Goal: Task Accomplishment & Management: Use online tool/utility

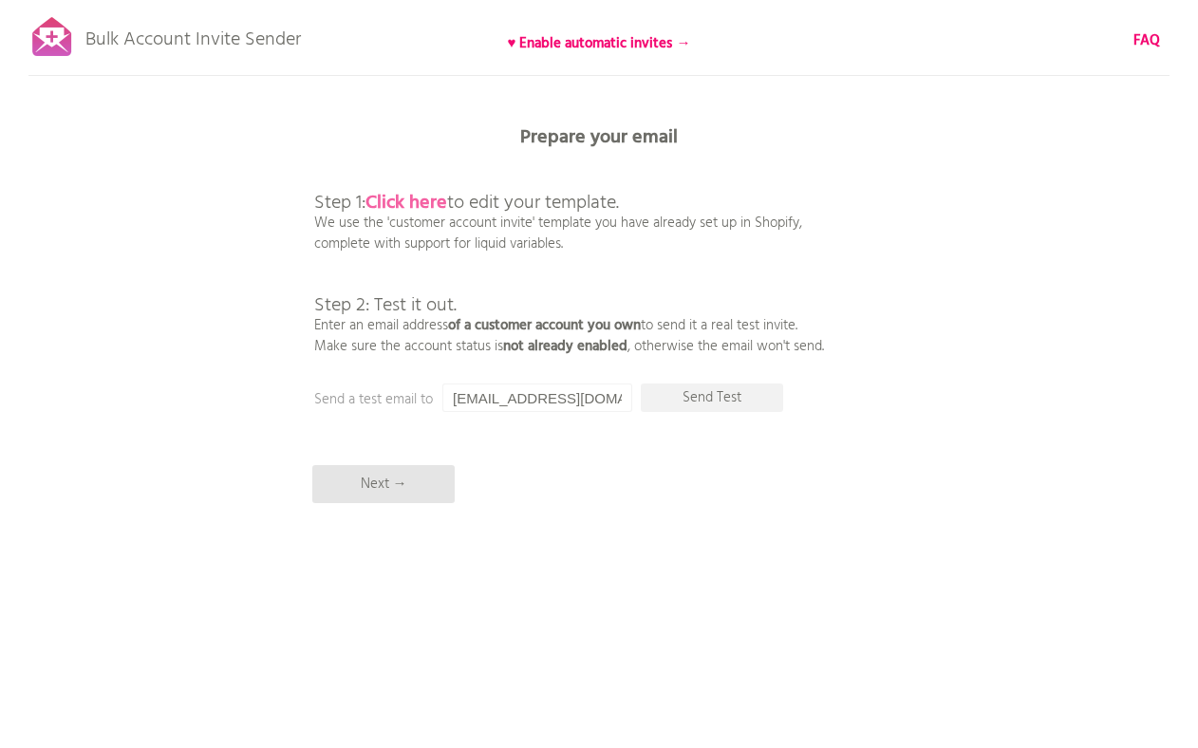
click at [429, 193] on b "Click here" at bounding box center [407, 203] width 82 height 30
click at [534, 403] on input "[EMAIL_ADDRESS][DOMAIN_NAME]" at bounding box center [537, 398] width 190 height 28
click at [522, 395] on input "[EMAIL_ADDRESS][DOMAIN_NAME]" at bounding box center [537, 398] width 190 height 28
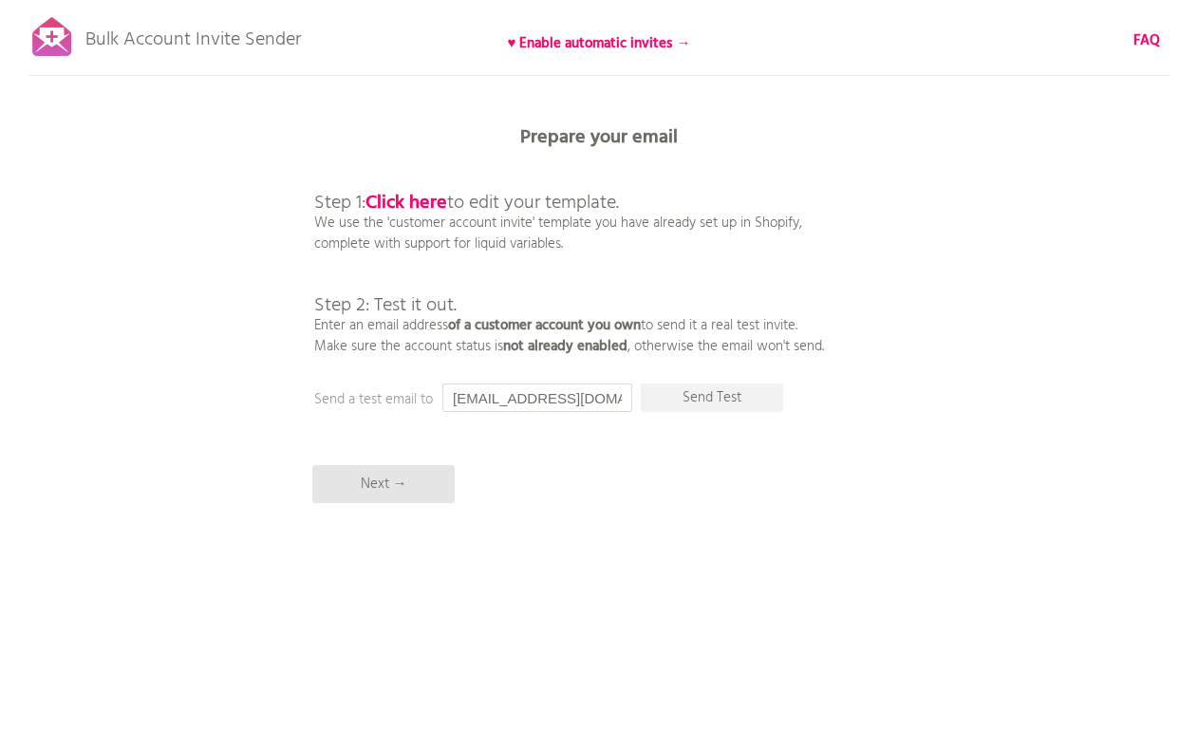
click at [522, 395] on input "[EMAIL_ADDRESS][DOMAIN_NAME]" at bounding box center [537, 398] width 190 height 28
paste input "[EMAIL_ADDRESS]"
click at [731, 403] on p "Send Test" at bounding box center [712, 398] width 142 height 28
click at [477, 406] on input "[EMAIL_ADDRESS][DOMAIN_NAME]" at bounding box center [537, 398] width 190 height 28
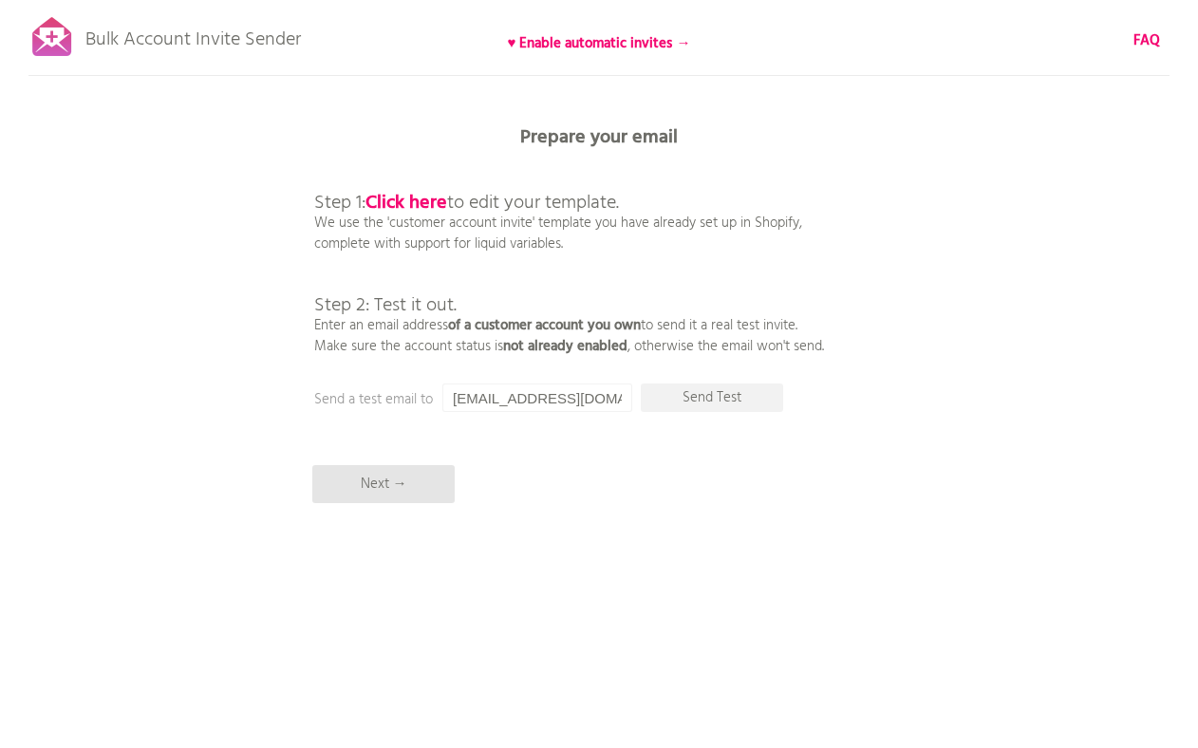
click at [477, 406] on input "[EMAIL_ADDRESS][DOMAIN_NAME]" at bounding box center [537, 398] width 190 height 28
paste input "lexievhcarey"
click at [738, 396] on p "Send Test" at bounding box center [712, 398] width 142 height 28
click at [541, 395] on input "[EMAIL_ADDRESS][DOMAIN_NAME]" at bounding box center [537, 398] width 190 height 28
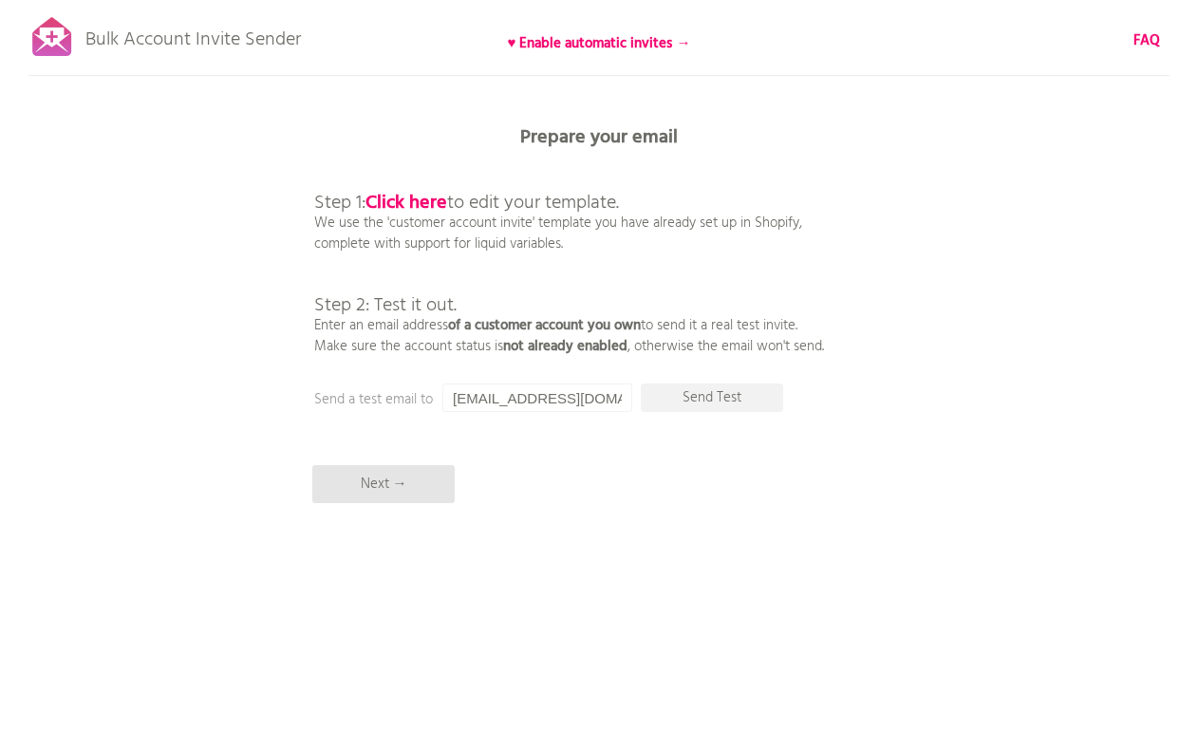
click at [541, 395] on input "[EMAIL_ADDRESS][DOMAIN_NAME]" at bounding box center [537, 398] width 190 height 28
paste input "[PERSON_NAME].ja"
click at [737, 386] on p "Send Test" at bounding box center [712, 398] width 142 height 28
click at [497, 405] on input "[PERSON_NAME][EMAIL_ADDRESS][PERSON_NAME][DOMAIN_NAME]" at bounding box center [537, 398] width 190 height 28
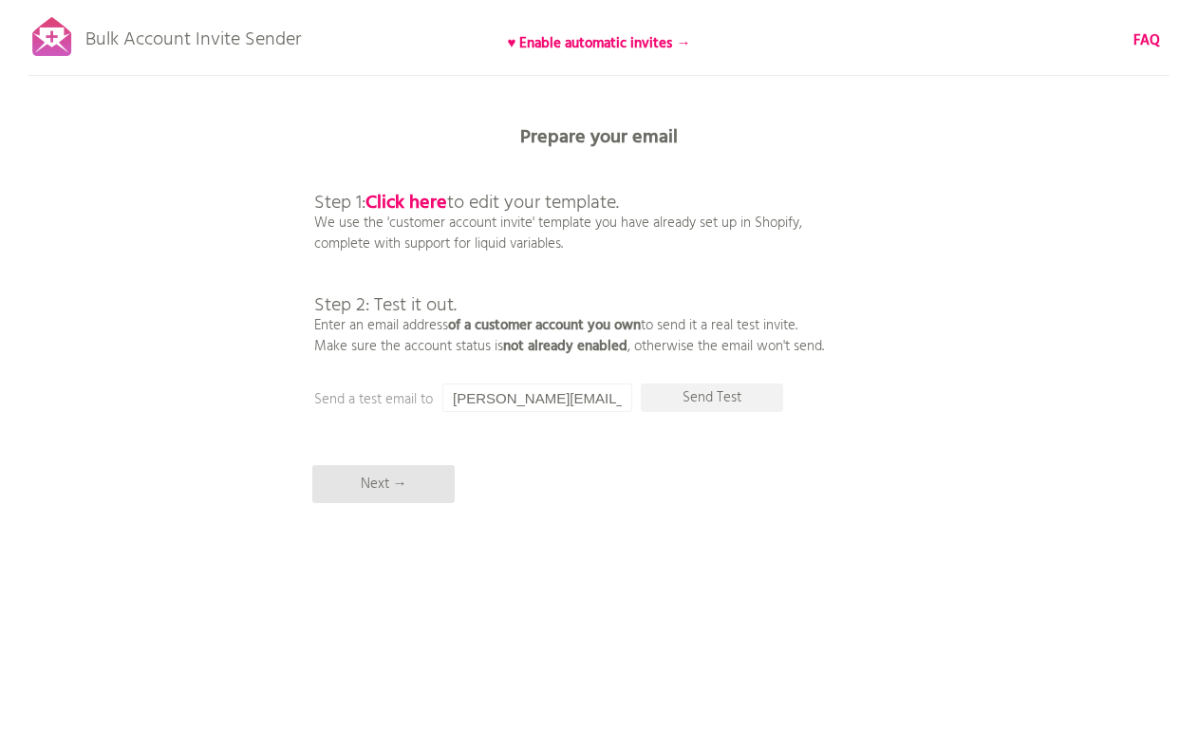
click at [497, 405] on input "[PERSON_NAME][EMAIL_ADDRESS][PERSON_NAME][DOMAIN_NAME]" at bounding box center [537, 398] width 190 height 28
paste input "kudeern1@ao"
click at [698, 394] on p "Send Test" at bounding box center [712, 398] width 142 height 28
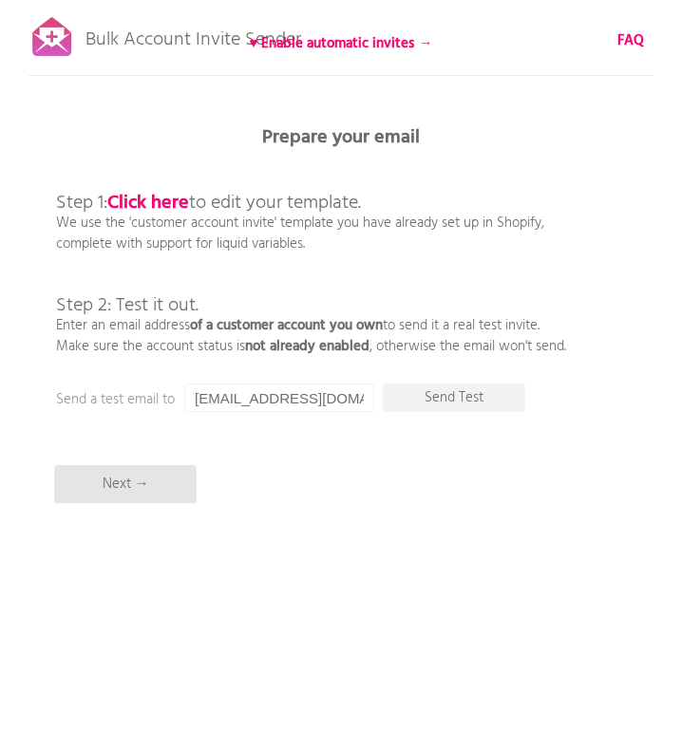
click at [324, 399] on input "[EMAIL_ADDRESS][DOMAIN_NAME]" at bounding box center [279, 398] width 190 height 28
click at [444, 390] on p "Send Test" at bounding box center [454, 398] width 142 height 28
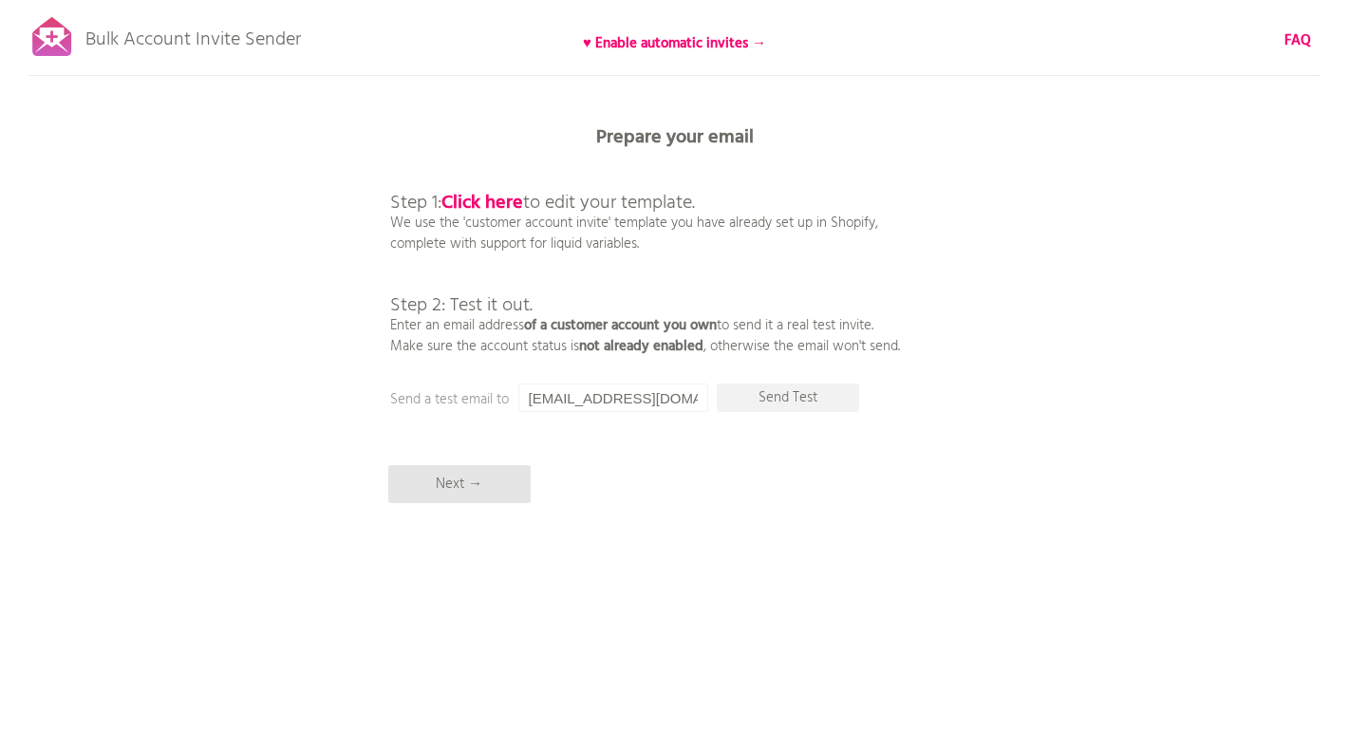
click at [778, 112] on div "Bulk Account Invite Sender ♥ Enable automatic invites → FAQ Synced all customer…" at bounding box center [674, 332] width 1349 height 665
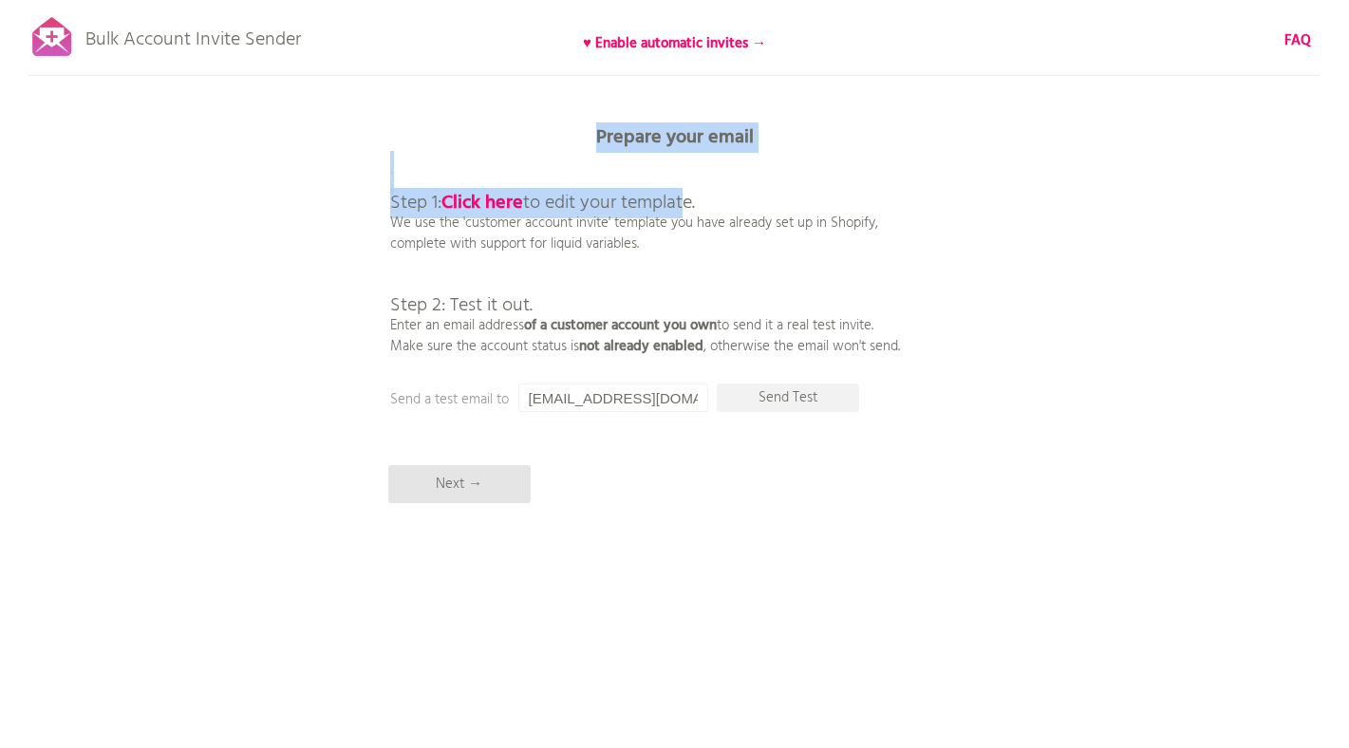
drag, startPoint x: 594, startPoint y: 138, endPoint x: 685, endPoint y: 210, distance: 115.5
click at [685, 0] on div "Prepare your email Step 1: Click here to edit your template. We use the 'custom…" at bounding box center [674, 0] width 1349 height 0
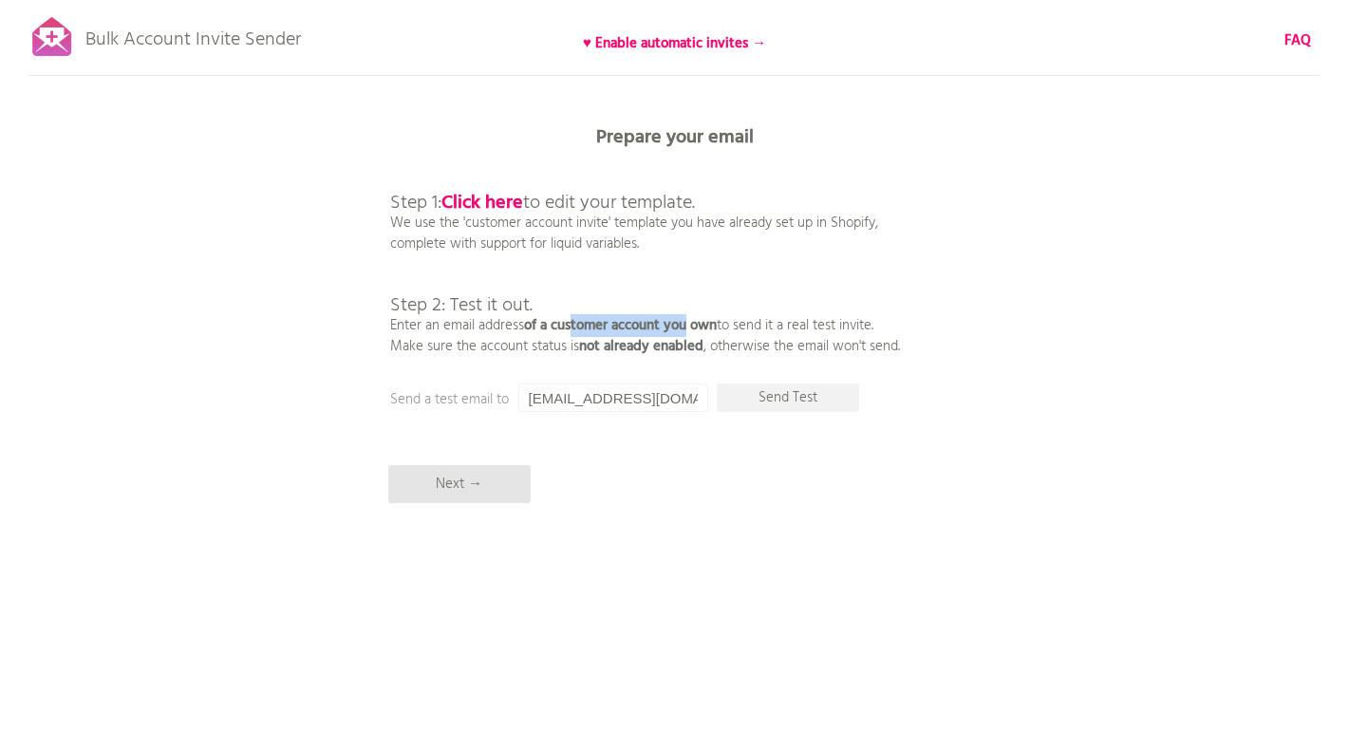
drag, startPoint x: 577, startPoint y: 319, endPoint x: 729, endPoint y: 317, distance: 151.9
click at [715, 326] on b "of a customer account you own" at bounding box center [620, 325] width 193 height 23
click at [729, 317] on p "Step 1: Click here to edit your template. We use the 'customer account invite' …" at bounding box center [645, 254] width 510 height 205
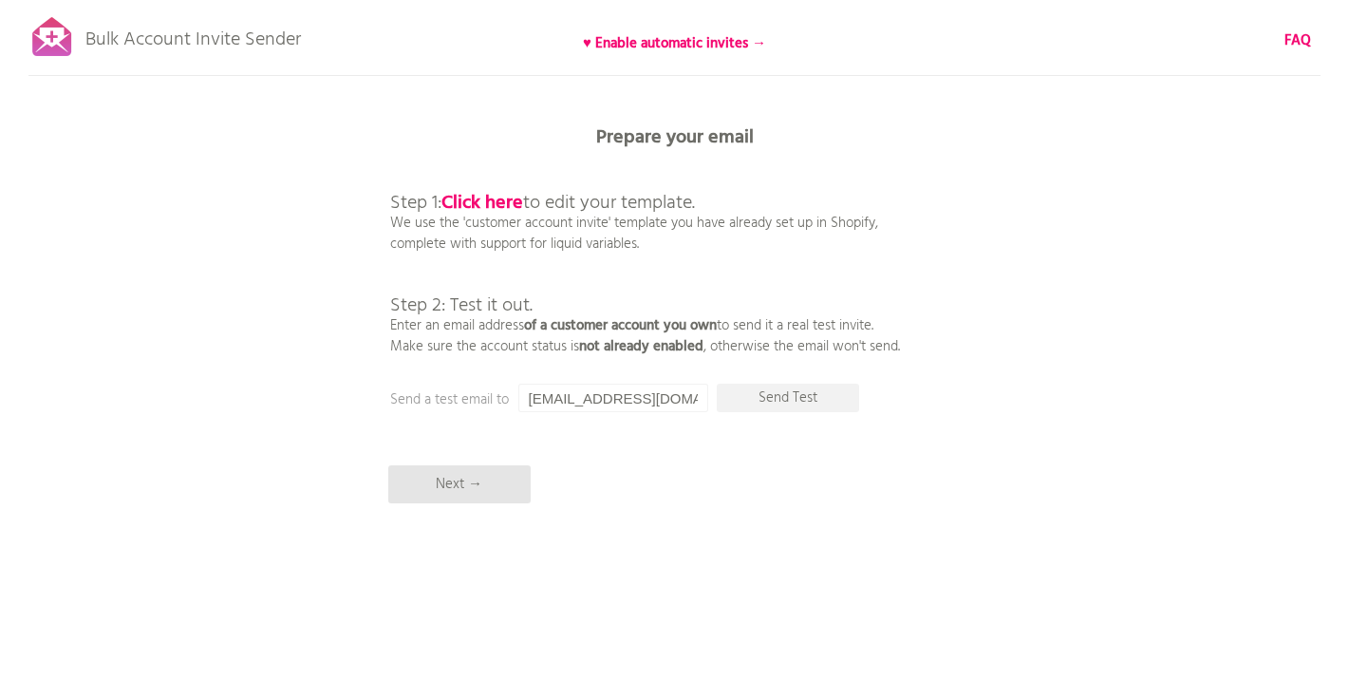
drag, startPoint x: 667, startPoint y: 404, endPoint x: 511, endPoint y: 399, distance: 155.8
click at [511, 0] on div "Prepare your email Step 1: Click here to edit your template. We use the 'custom…" at bounding box center [674, 0] width 1349 height 0
drag, startPoint x: 394, startPoint y: 398, endPoint x: 720, endPoint y: 398, distance: 325.7
click at [720, 0] on div "Prepare your email Step 1: Click here to edit your template. We use the 'custom…" at bounding box center [674, 0] width 1349 height 0
click at [675, 395] on input "[EMAIL_ADDRESS][DOMAIN_NAME]" at bounding box center [613, 398] width 190 height 28
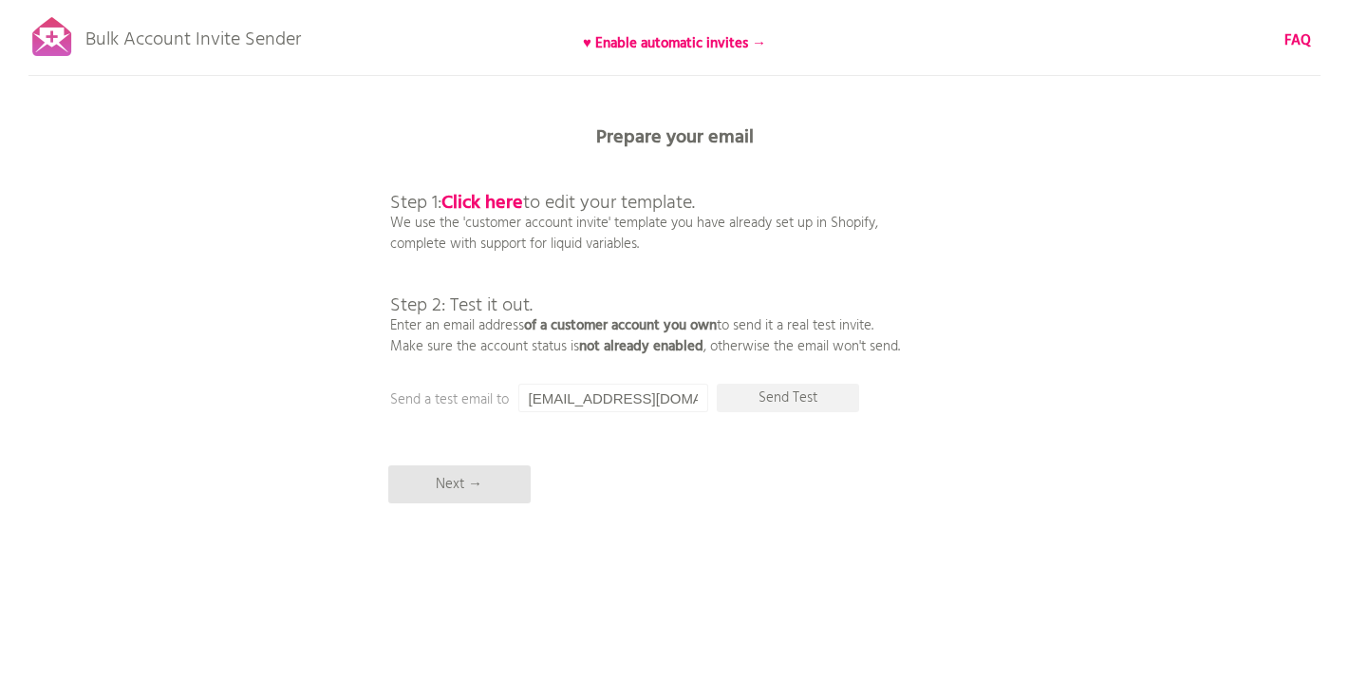
drag, startPoint x: 675, startPoint y: 404, endPoint x: 522, endPoint y: 398, distance: 153.0
click at [522, 398] on input "[EMAIL_ADDRESS][DOMAIN_NAME]" at bounding box center [613, 398] width 190 height 28
click at [793, 400] on p "Send Test" at bounding box center [788, 398] width 142 height 28
click at [574, 398] on input "[EMAIL_ADDRESS][DOMAIN_NAME]" at bounding box center [613, 398] width 190 height 28
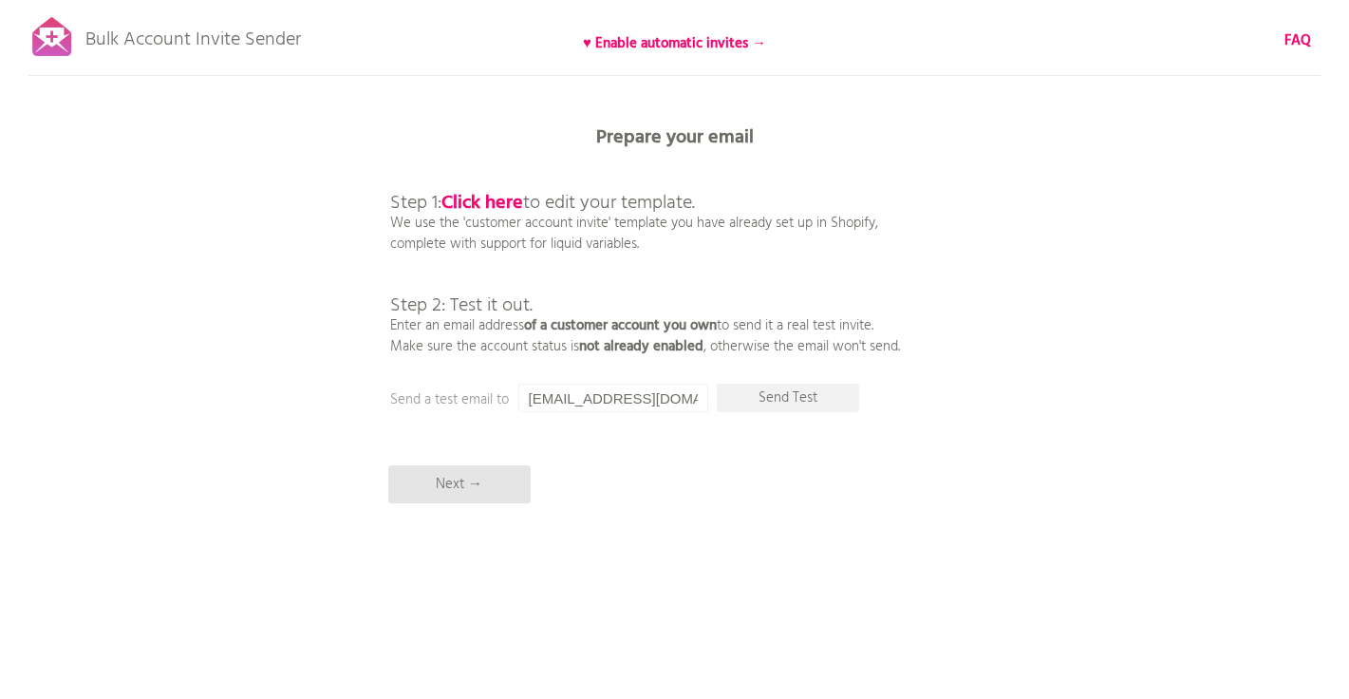
click at [574, 398] on input "[EMAIL_ADDRESS][DOMAIN_NAME]" at bounding box center [613, 398] width 190 height 28
click at [592, 405] on input "[EMAIL_ADDRESS][DOMAIN_NAME]" at bounding box center [606, 398] width 190 height 28
type input "[PERSON_NAME][EMAIL_ADDRESS][DOMAIN_NAME]"
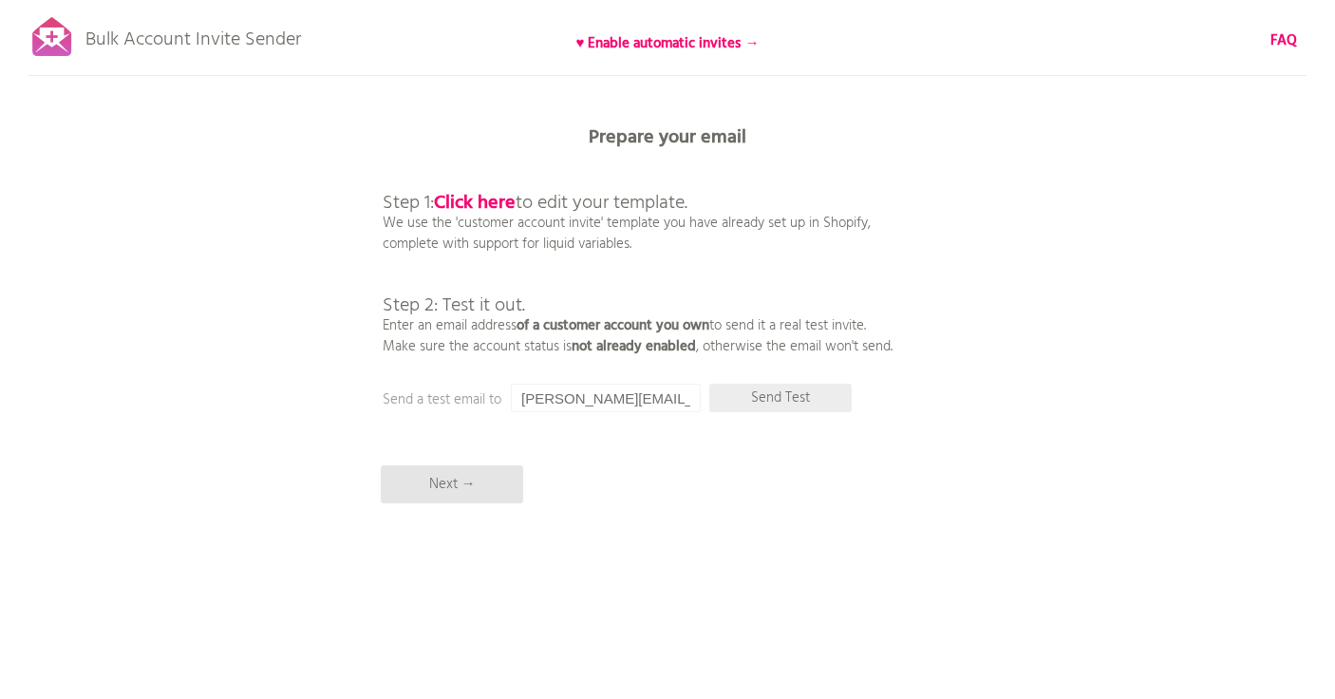
click at [794, 399] on p "Send Test" at bounding box center [780, 398] width 142 height 28
click at [601, 398] on input "[PERSON_NAME][EMAIL_ADDRESS][DOMAIN_NAME]" at bounding box center [606, 398] width 190 height 28
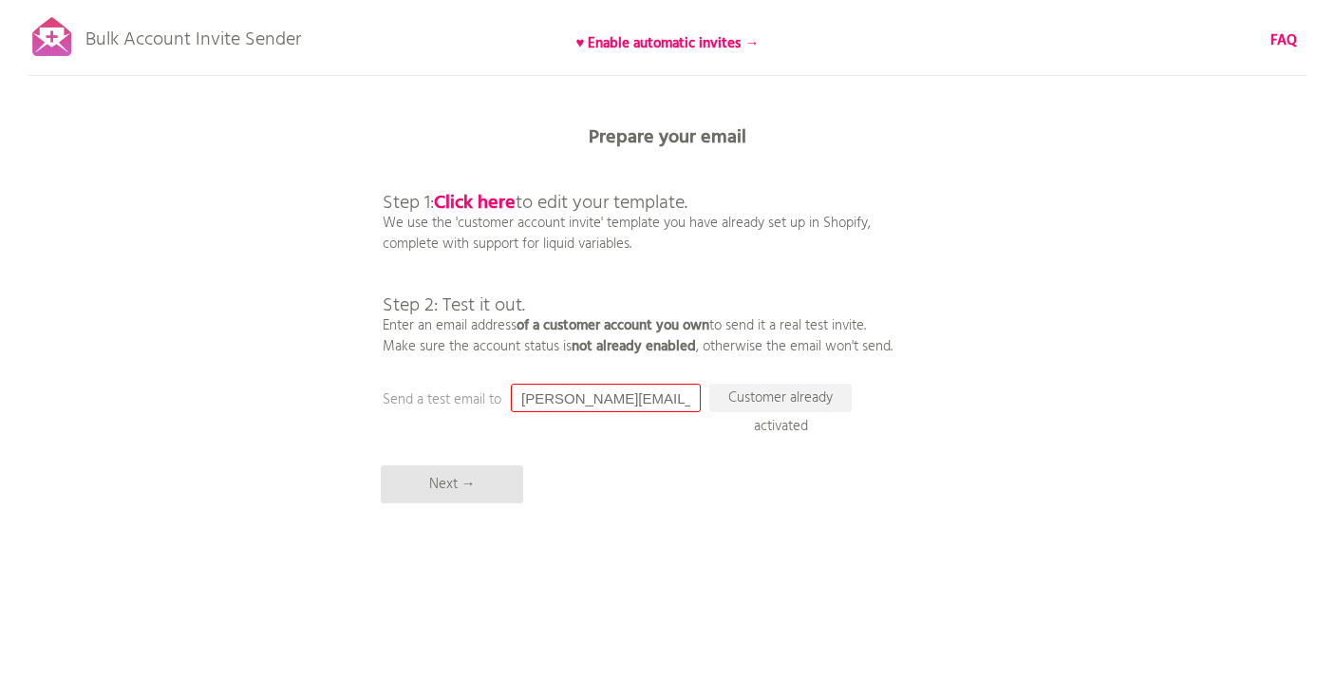
click at [601, 398] on input "[PERSON_NAME][EMAIL_ADDRESS][DOMAIN_NAME]" at bounding box center [606, 398] width 190 height 28
type input "[PERSON_NAME][EMAIL_ADDRESS][DOMAIN_NAME]"
click at [823, 404] on p "Send Test" at bounding box center [780, 398] width 142 height 28
click at [605, 399] on input "[PERSON_NAME][EMAIL_ADDRESS][DOMAIN_NAME]" at bounding box center [606, 398] width 190 height 28
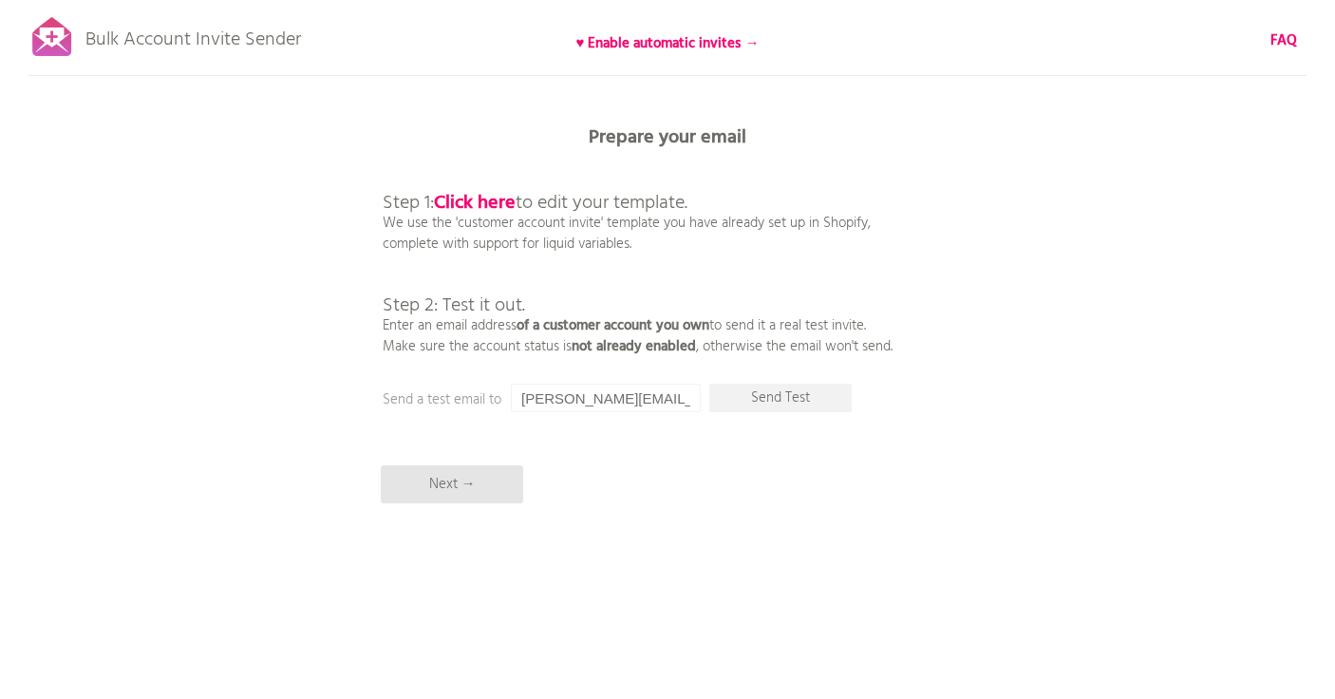
click at [605, 399] on input "[PERSON_NAME][EMAIL_ADDRESS][DOMAIN_NAME]" at bounding box center [606, 398] width 190 height 28
click at [626, 409] on input "[PERSON_NAME][EMAIL_ADDRESS][DOMAIN_NAME]" at bounding box center [606, 398] width 190 height 28
drag, startPoint x: 666, startPoint y: 400, endPoint x: 580, endPoint y: 384, distance: 87.0
click at [580, 0] on div "Prepare your email Step 1: Click here to edit your template. We use the 'custom…" at bounding box center [667, 0] width 1335 height 0
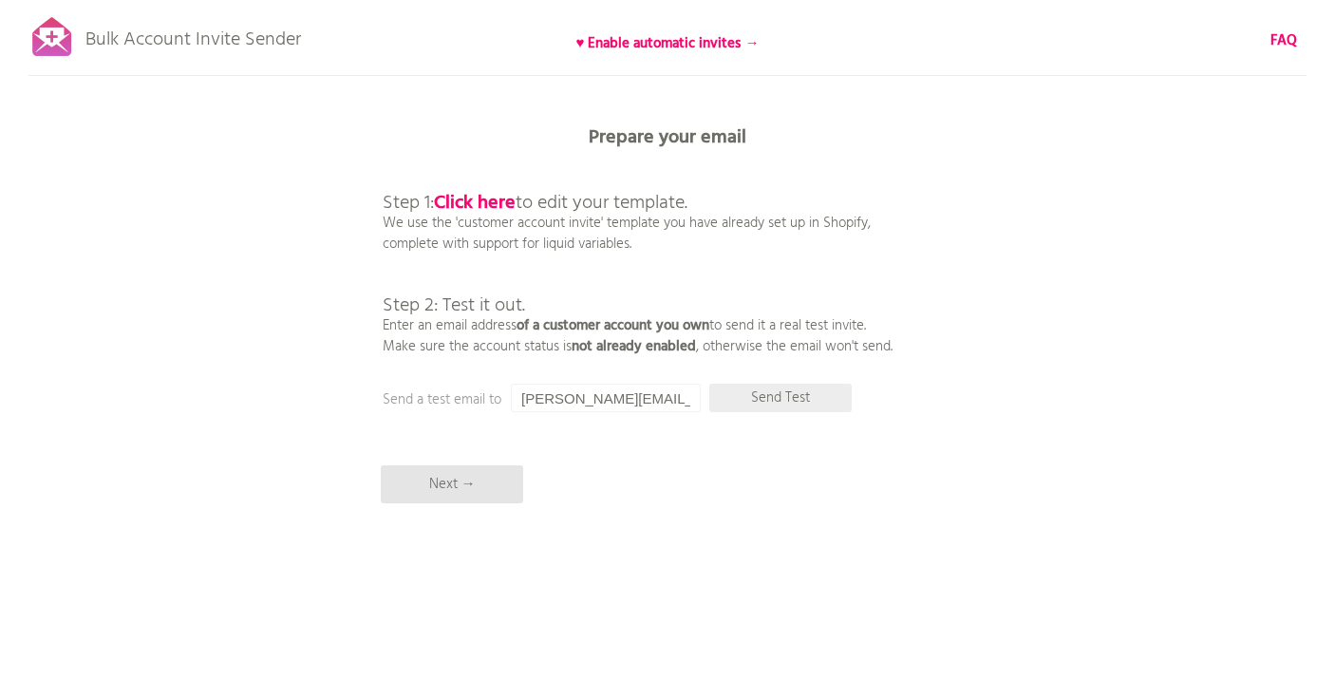
drag, startPoint x: 520, startPoint y: 398, endPoint x: 712, endPoint y: 398, distance: 191.8
click at [712, 0] on div "Prepare your email Step 1: Click here to edit your template. We use the 'custom…" at bounding box center [667, 0] width 1335 height 0
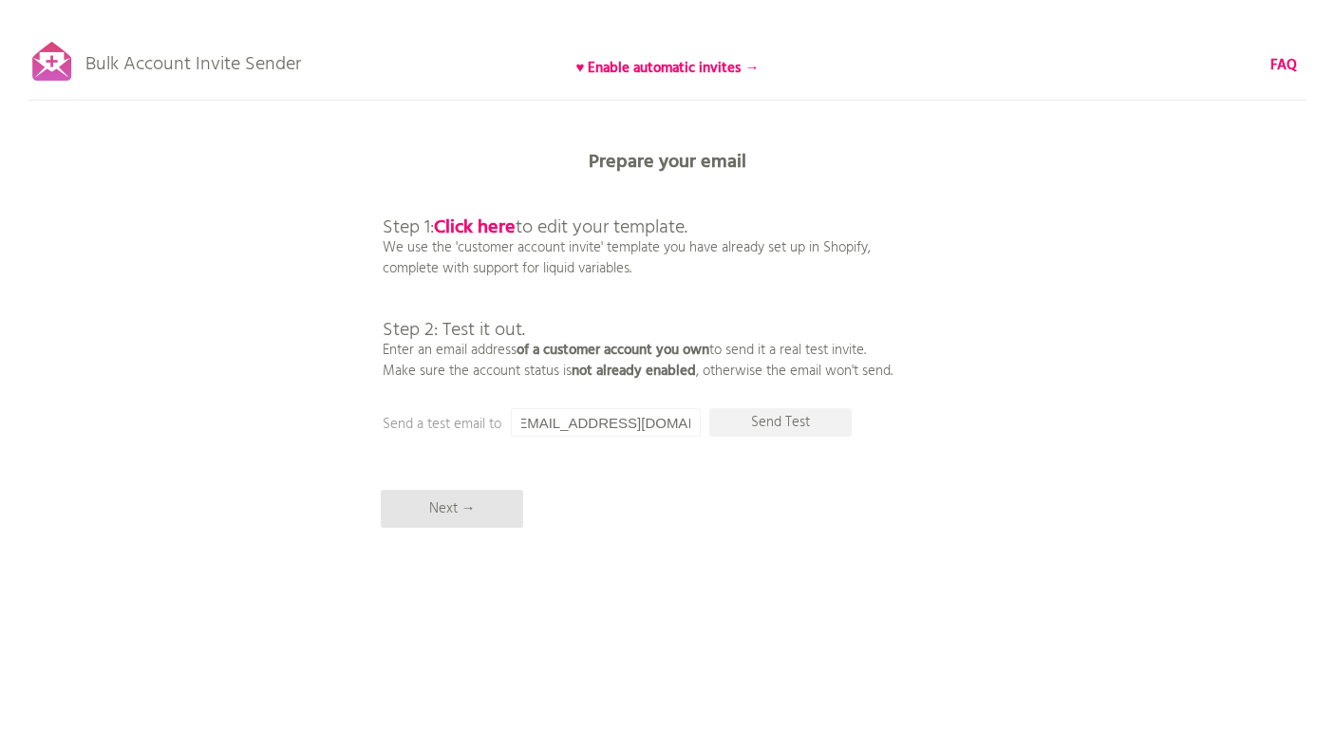
scroll to position [0, 8]
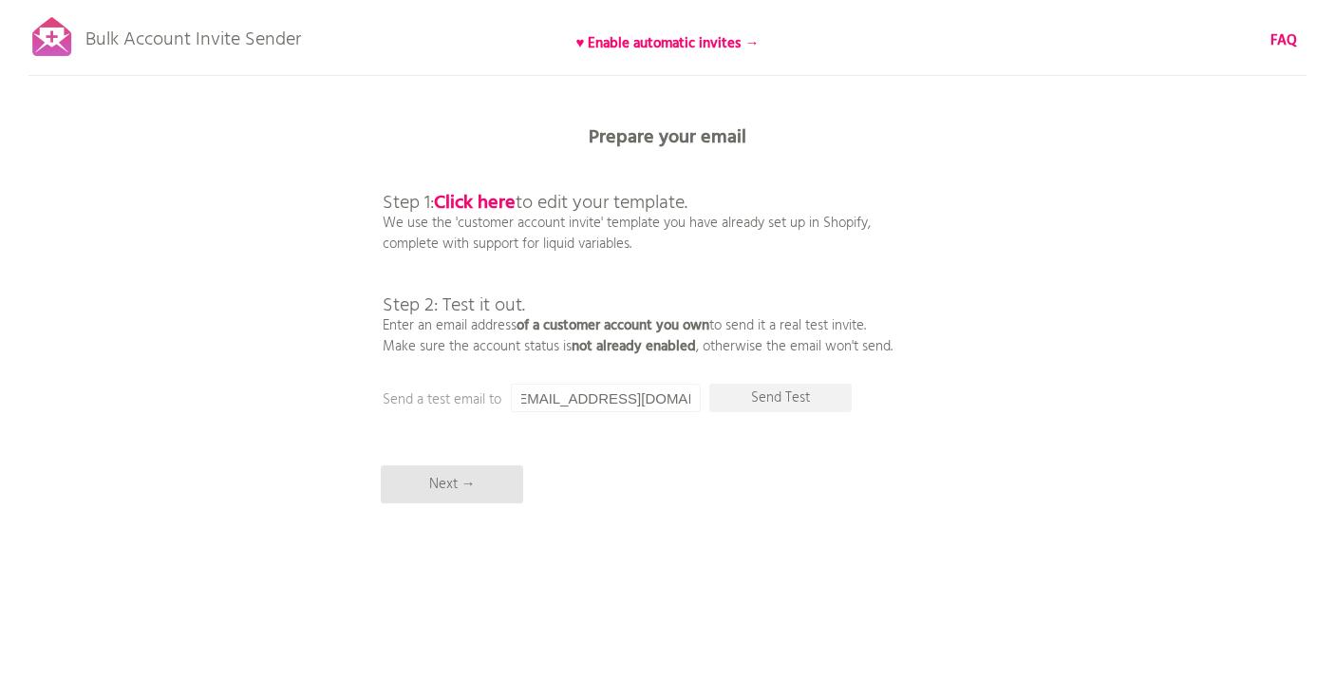
drag, startPoint x: 523, startPoint y: 401, endPoint x: 575, endPoint y: 401, distance: 52.2
click at [575, 401] on input "[EMAIL_ADDRESS][DOMAIN_NAME]" at bounding box center [606, 398] width 190 height 28
type input "[EMAIL_ADDRESS][DOMAIN_NAME]"
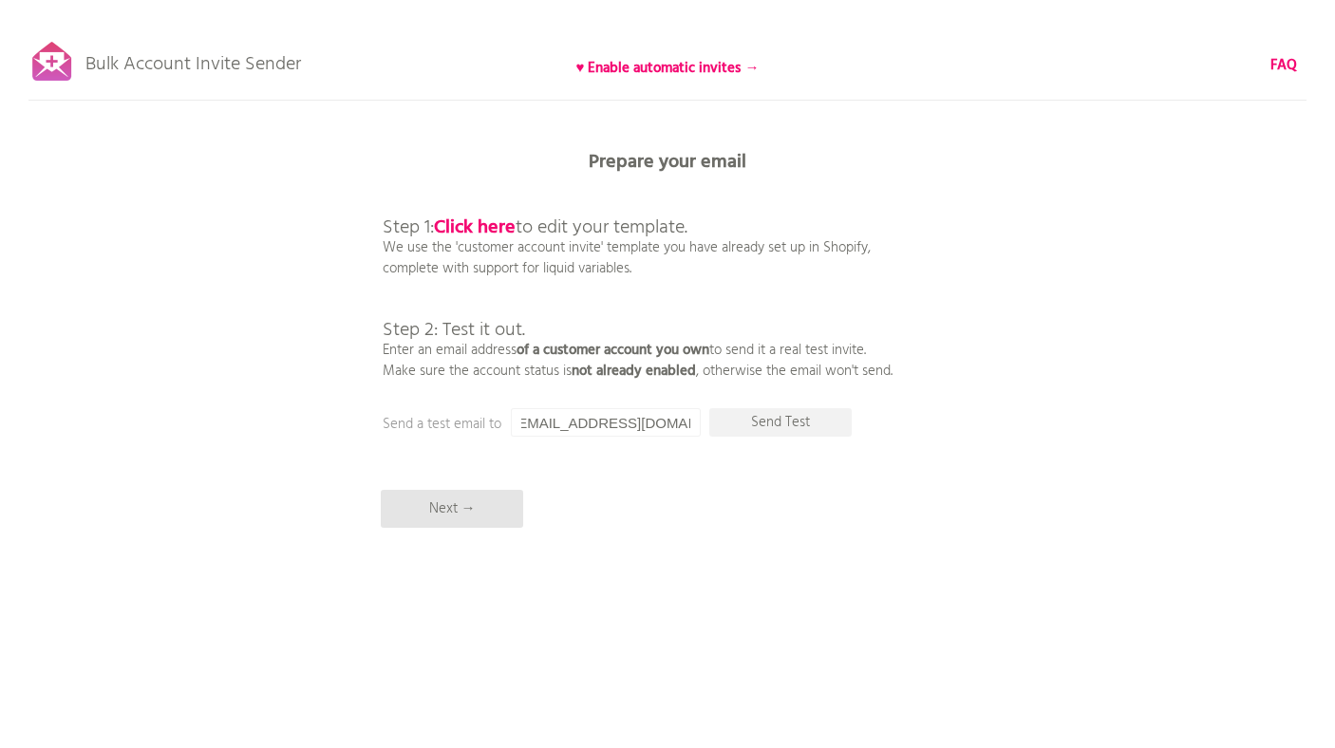
scroll to position [0, 0]
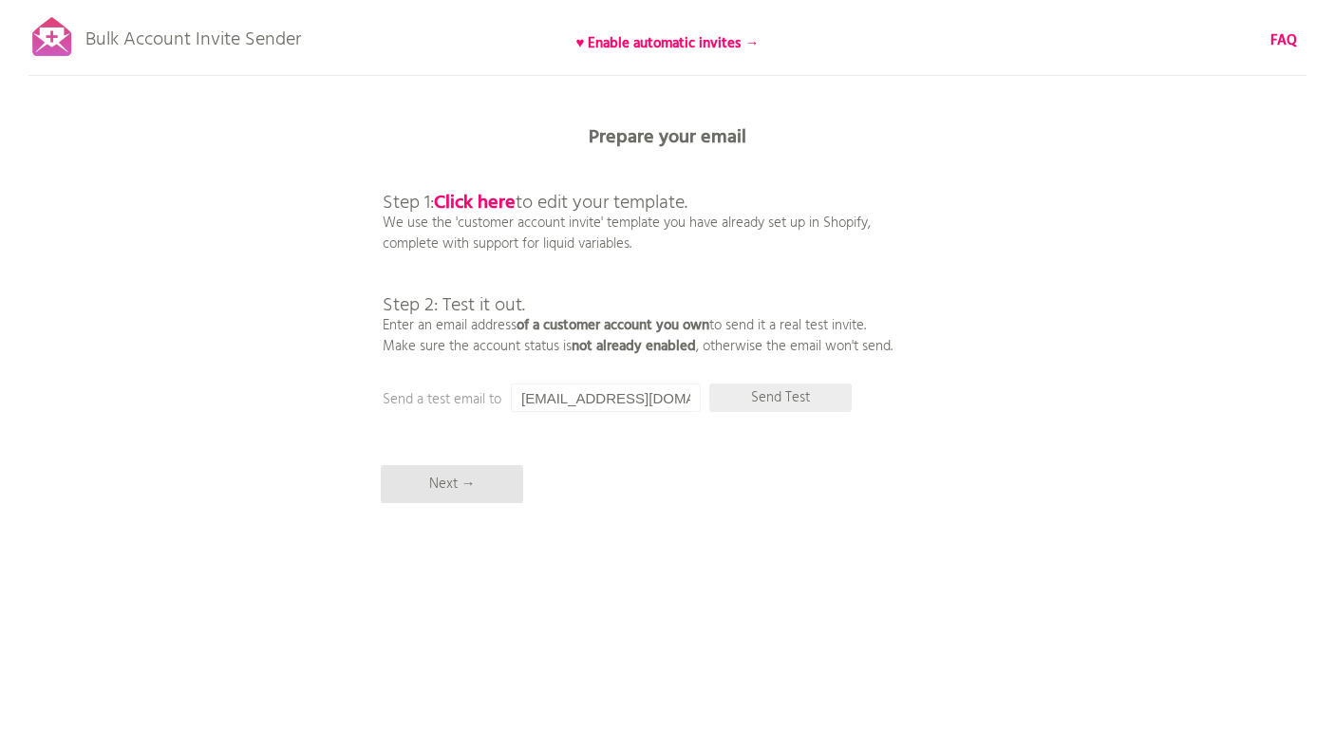
click at [755, 397] on p "Send Test" at bounding box center [780, 398] width 142 height 28
